Goal: Complete application form

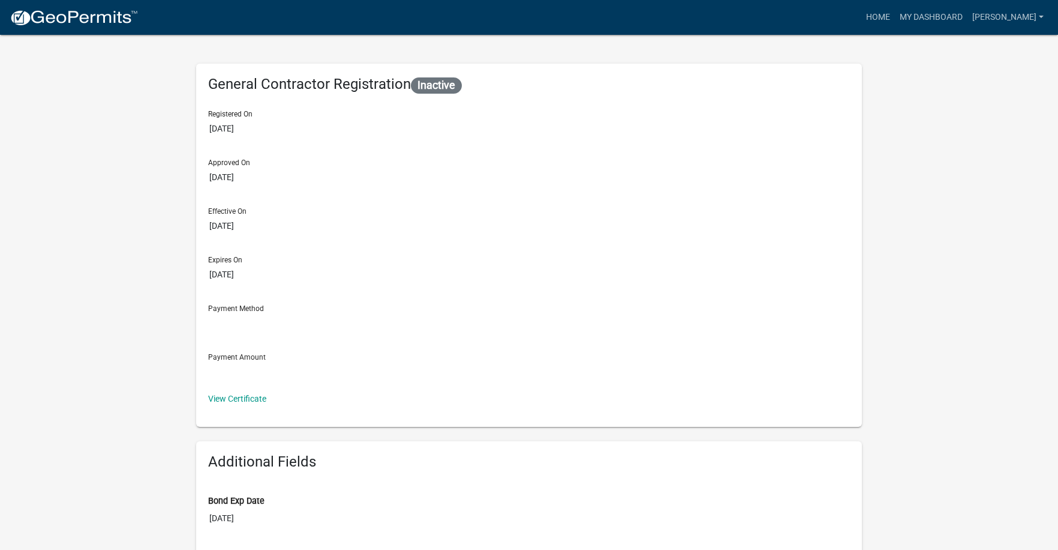
drag, startPoint x: 596, startPoint y: 203, endPoint x: 605, endPoint y: 202, distance: 9.6
select select "2026"
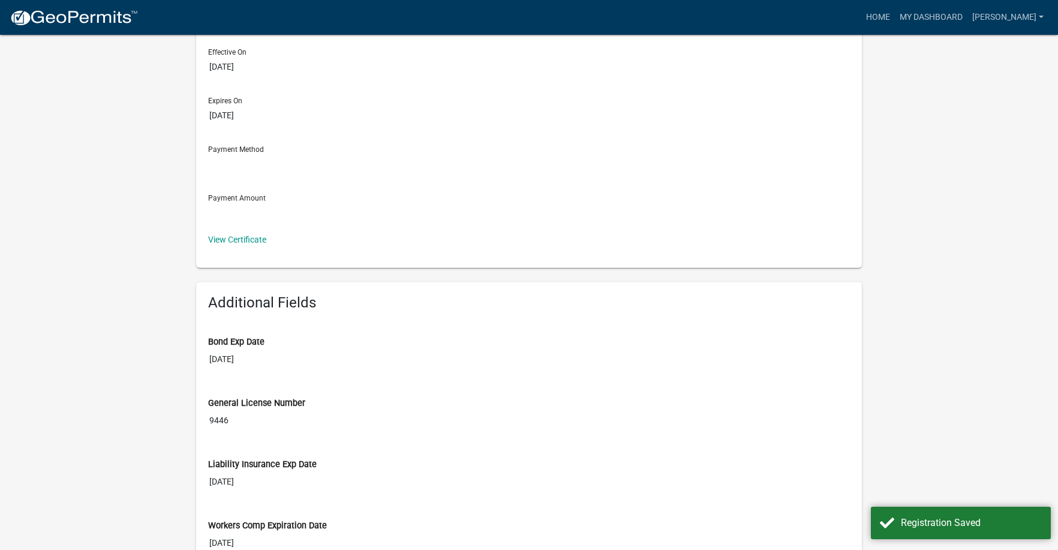
scroll to position [180, 0]
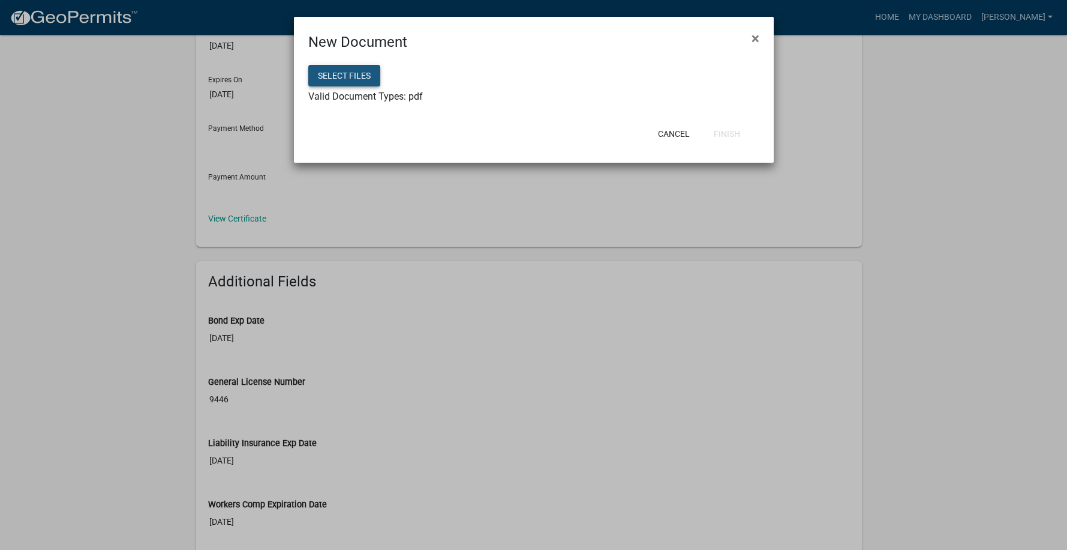
click at [358, 78] on button "Select files" at bounding box center [344, 76] width 72 height 22
click at [736, 136] on button "Finish" at bounding box center [727, 134] width 46 height 22
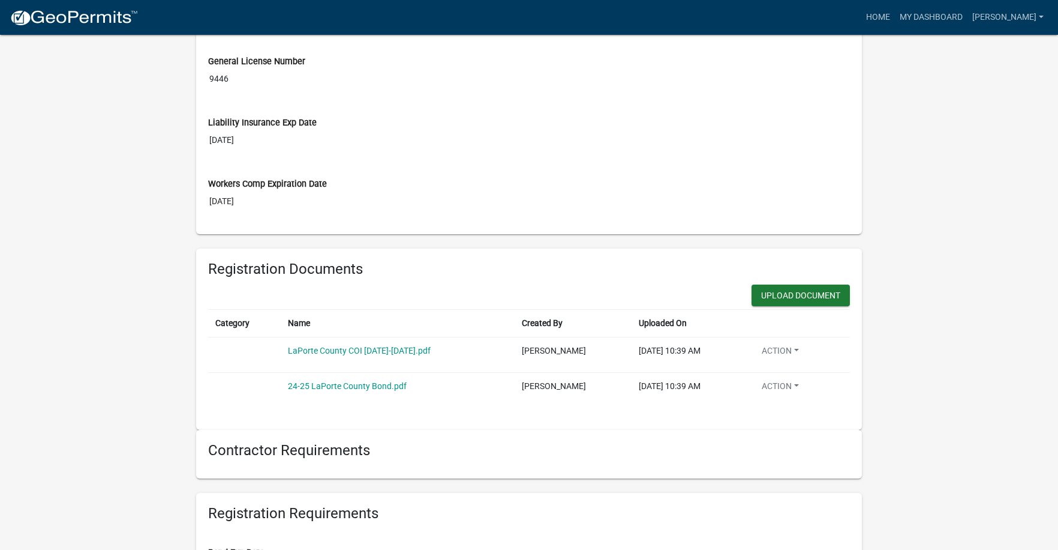
scroll to position [480, 0]
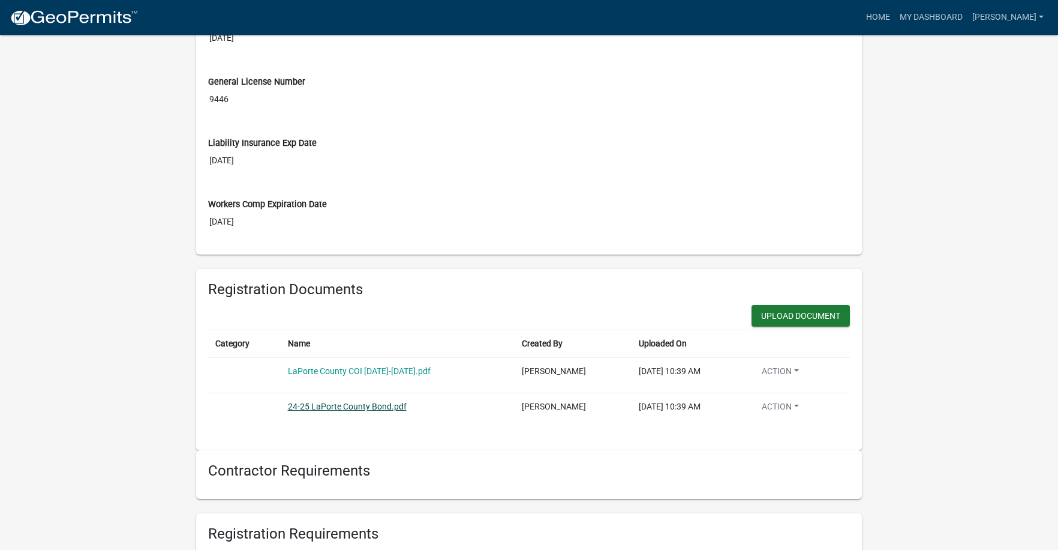
click at [288, 411] on link "24-25 LaPorte County Bond.pdf" at bounding box center [347, 406] width 119 height 10
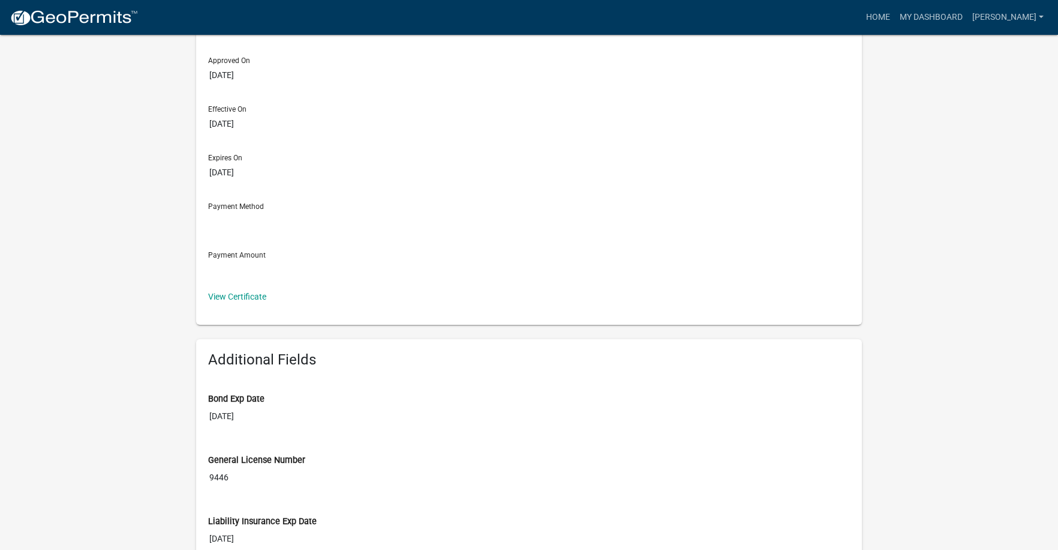
scroll to position [180, 0]
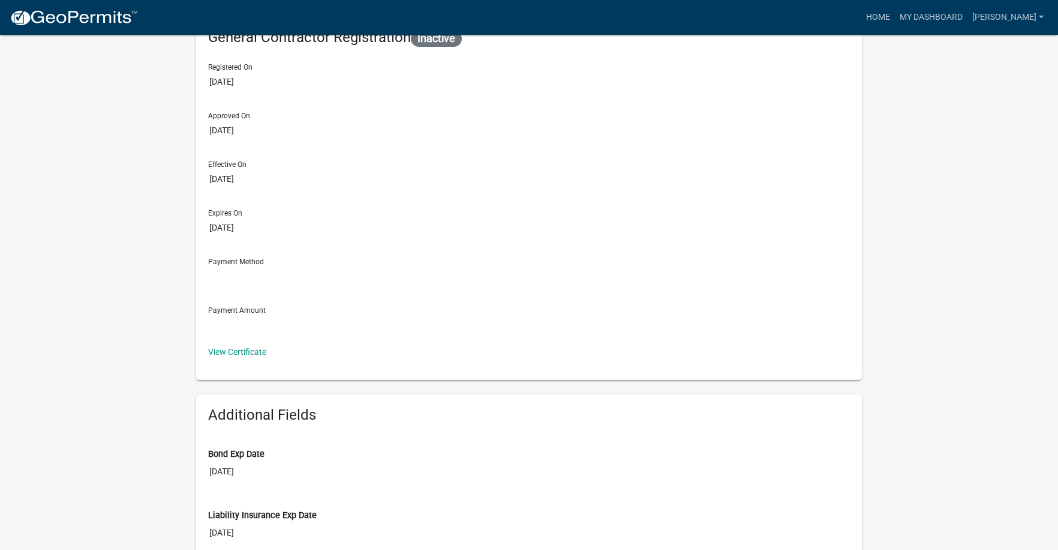
scroll to position [0, 0]
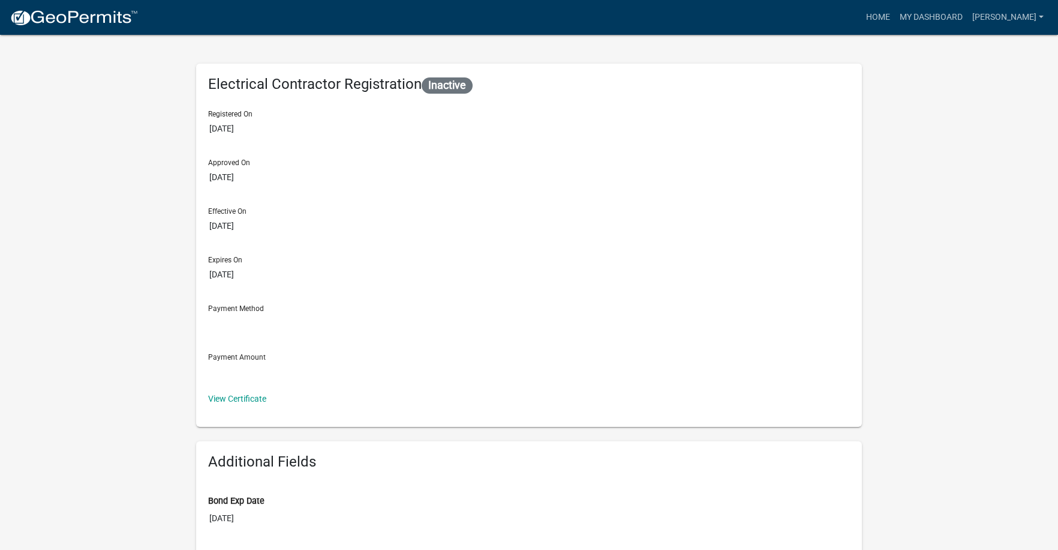
select select "8"
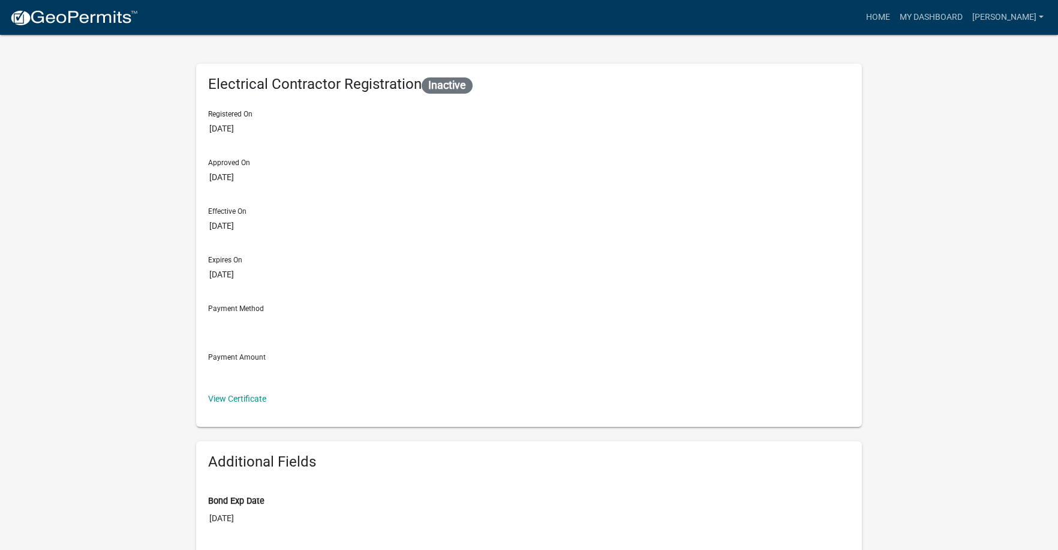
select select "2026"
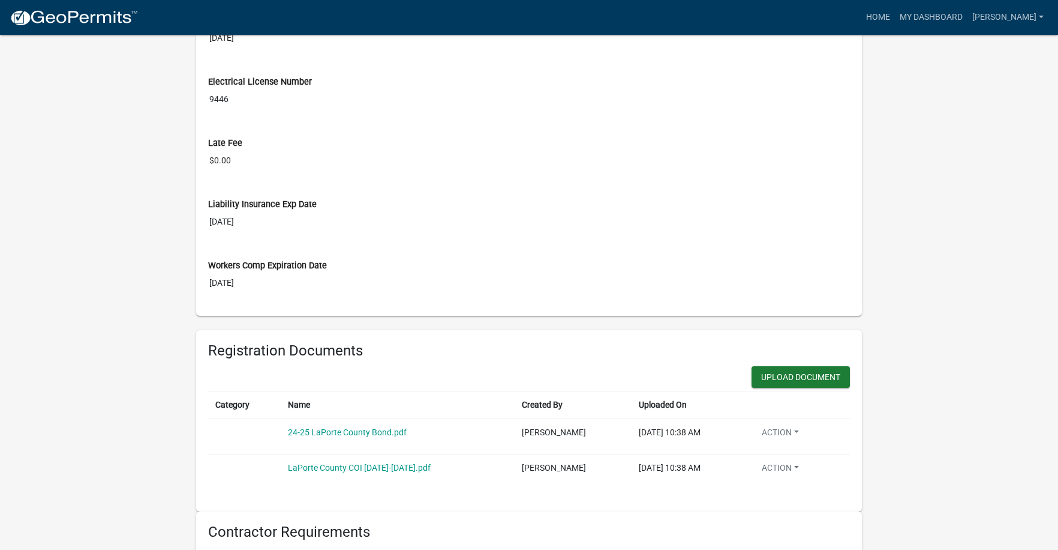
scroll to position [540, 0]
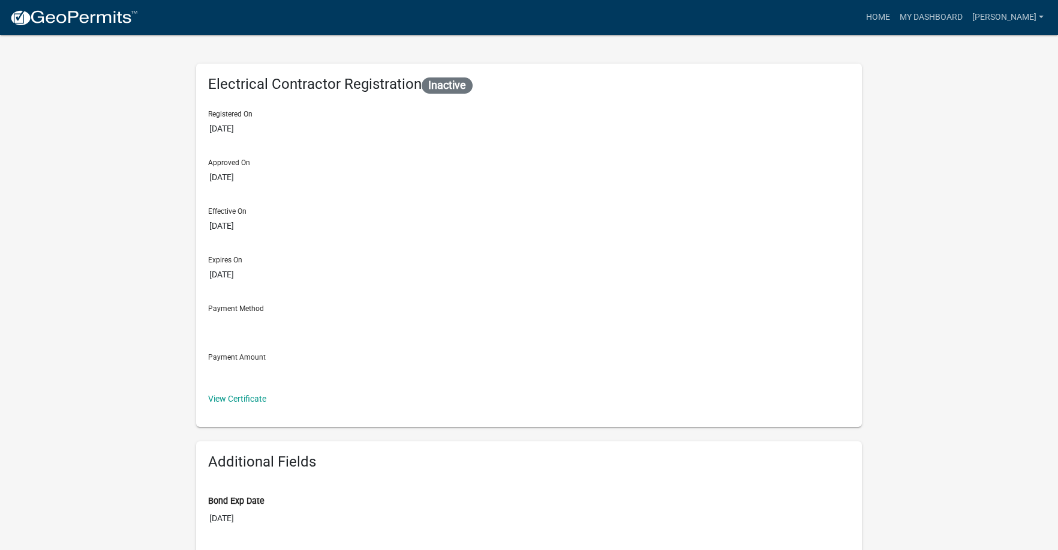
scroll to position [60, 0]
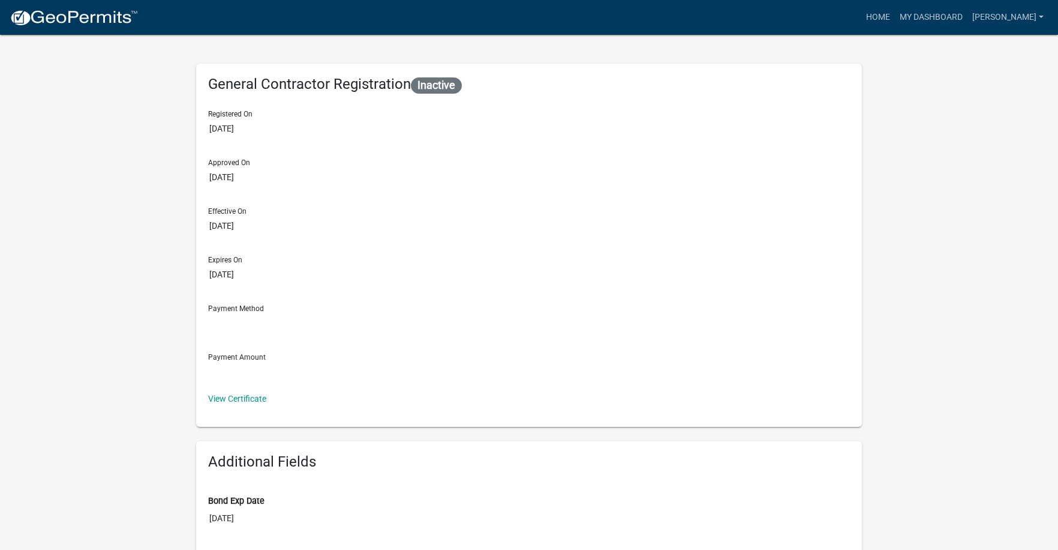
select select "2026"
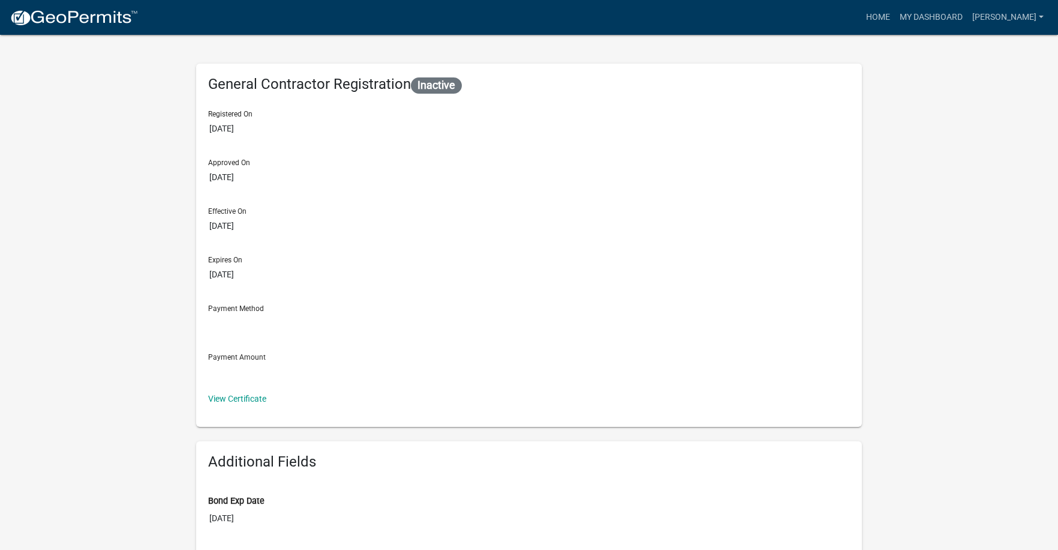
select select "2026"
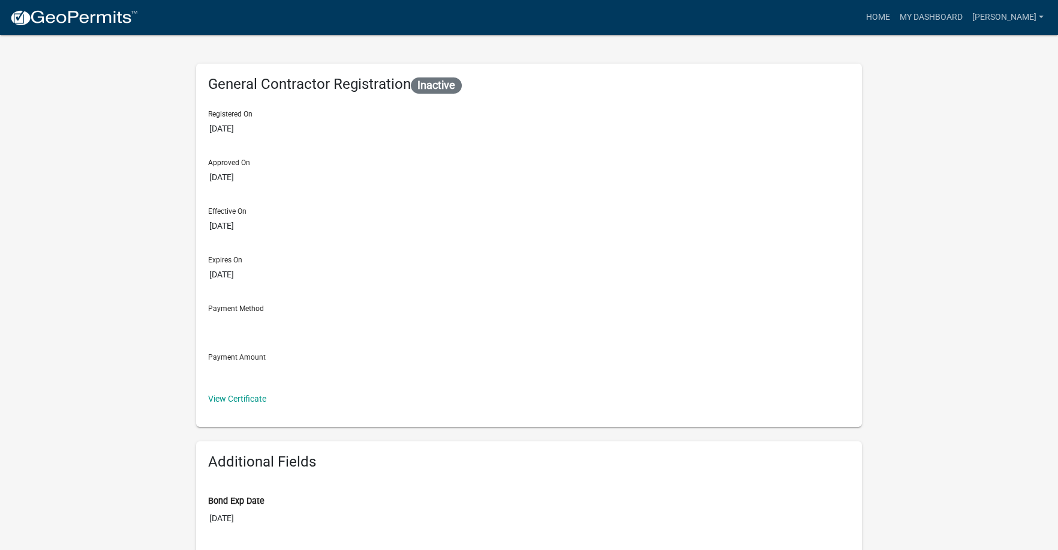
type input "08/09/2026"
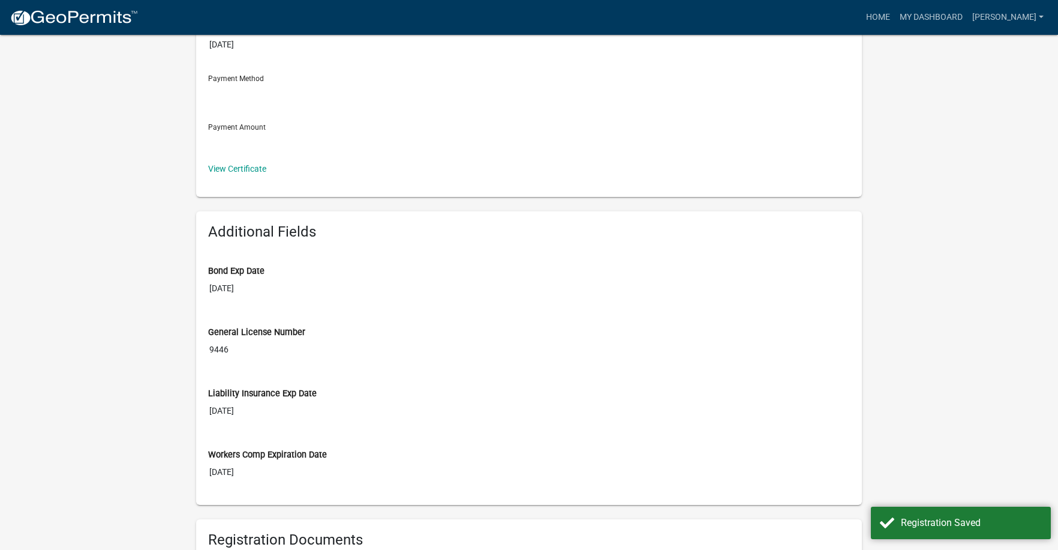
scroll to position [240, 0]
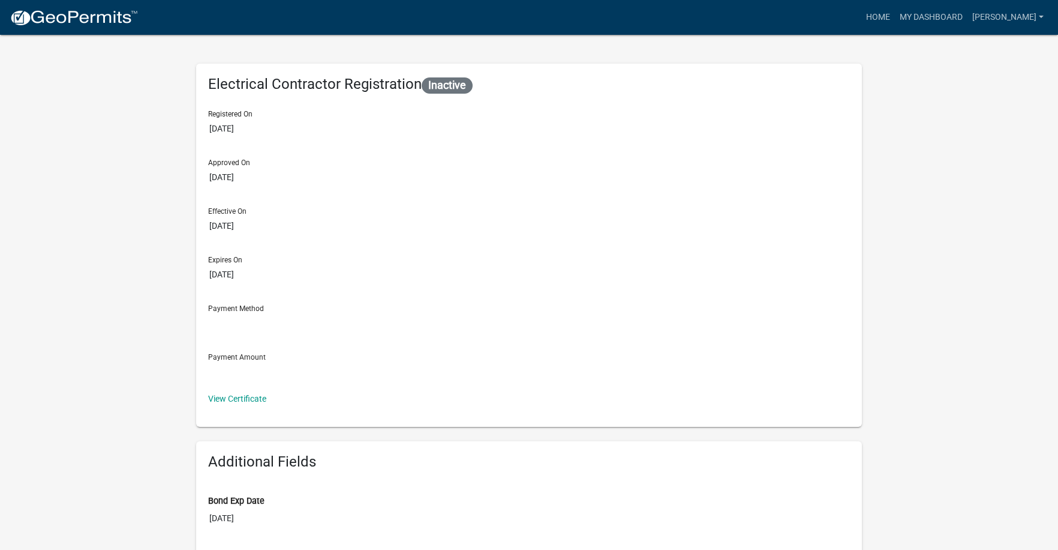
select select "2026"
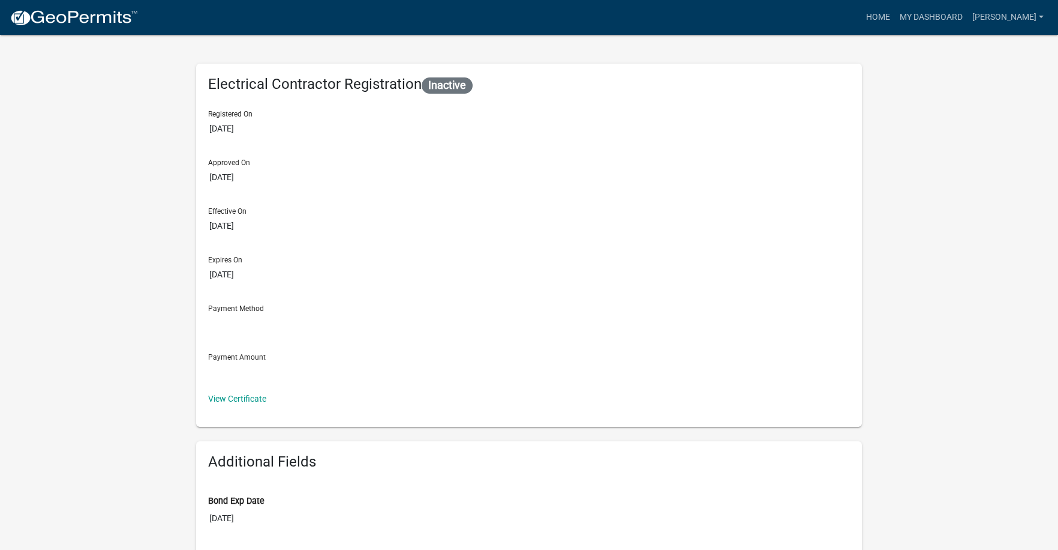
type input "08/09/2026"
